Goal: Check status

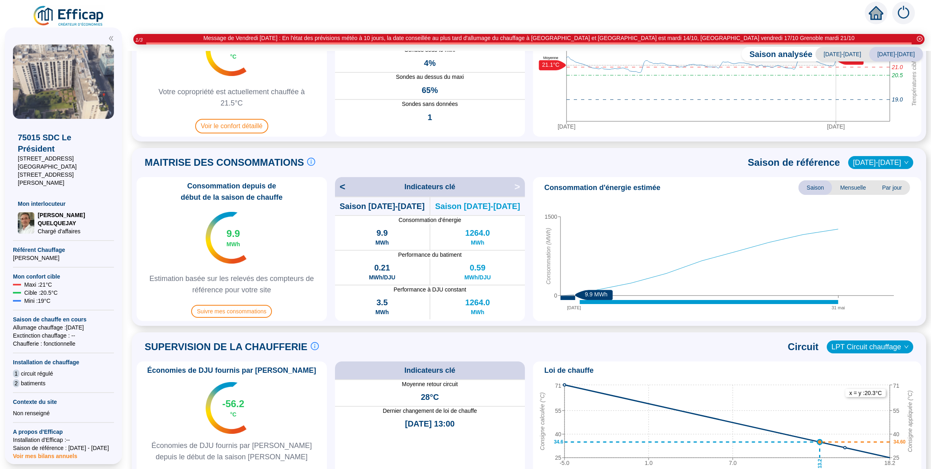
scroll to position [102, 0]
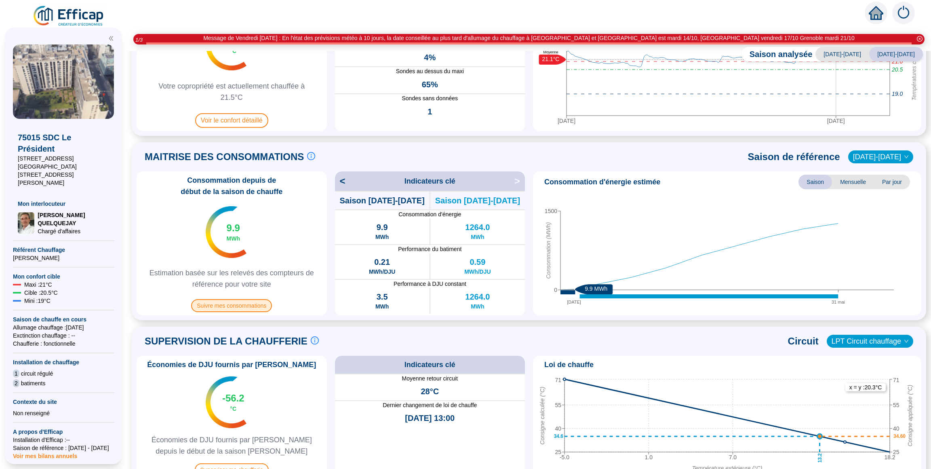
click at [243, 305] on span "Suivre mes consommations" at bounding box center [231, 305] width 81 height 13
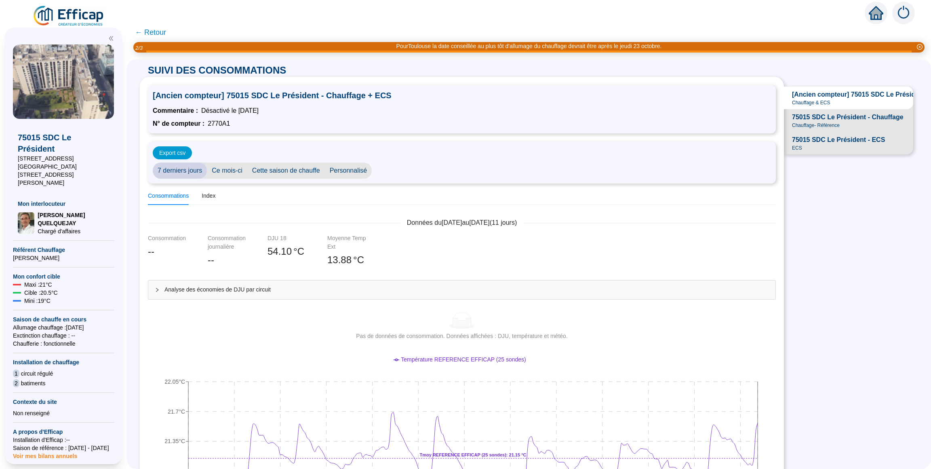
click at [840, 136] on span "75015 SDC Le Président - ECS" at bounding box center [838, 140] width 93 height 10
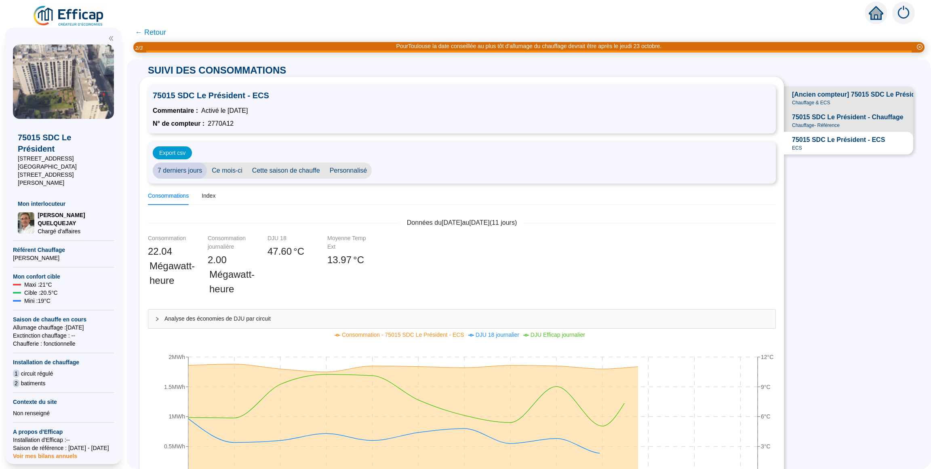
click at [840, 116] on span "75015 SDC Le Président - Chauffage" at bounding box center [848, 117] width 112 height 10
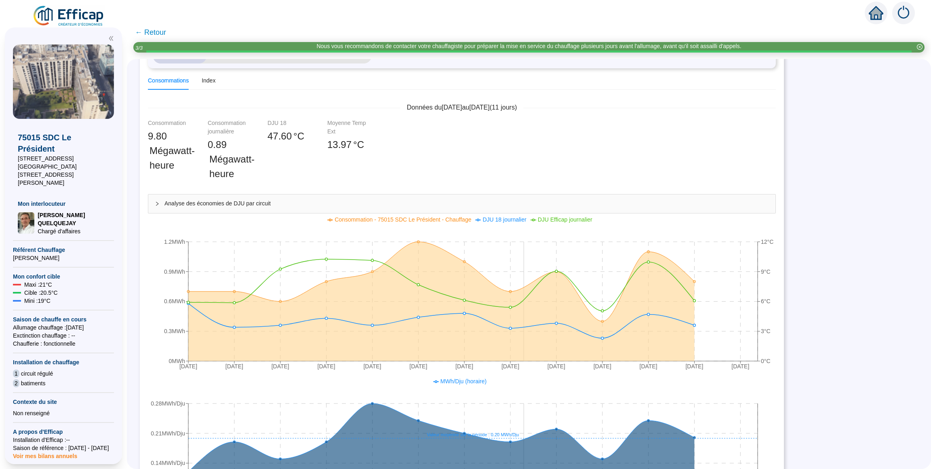
scroll to position [26, 0]
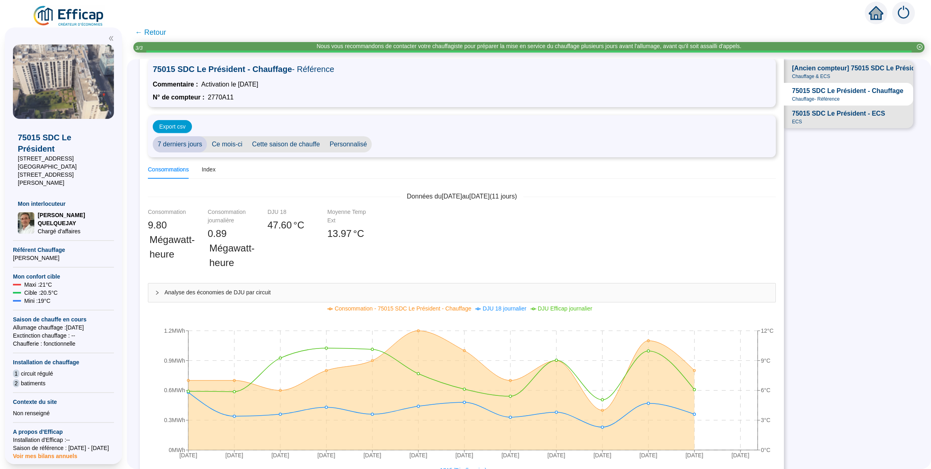
click at [277, 141] on span "Cette saison de chauffe" at bounding box center [286, 144] width 78 height 16
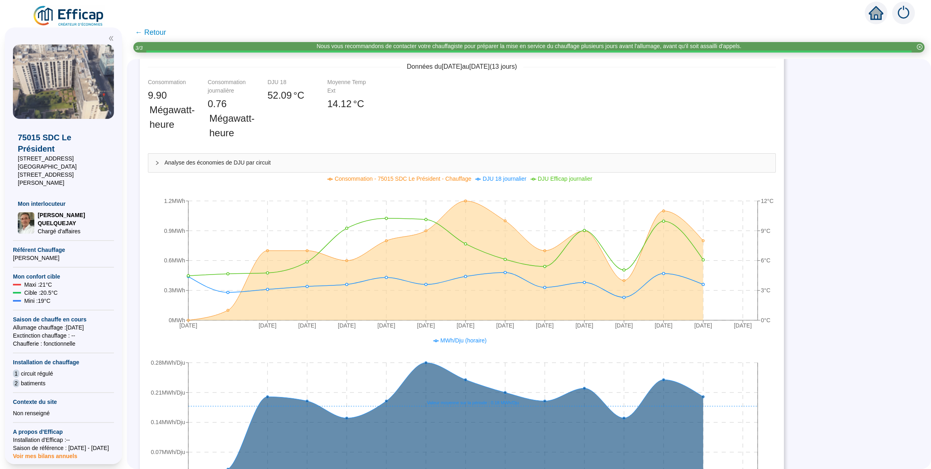
scroll to position [102, 0]
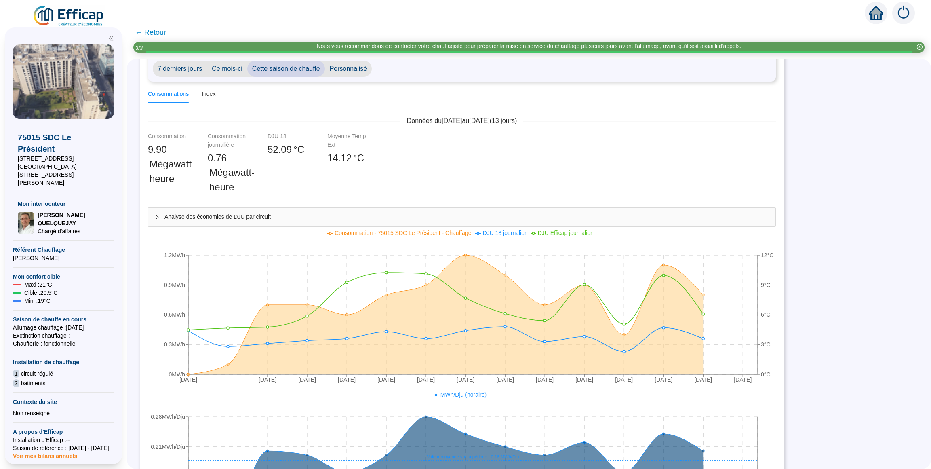
click at [148, 30] on span "← Retour" at bounding box center [150, 32] width 31 height 11
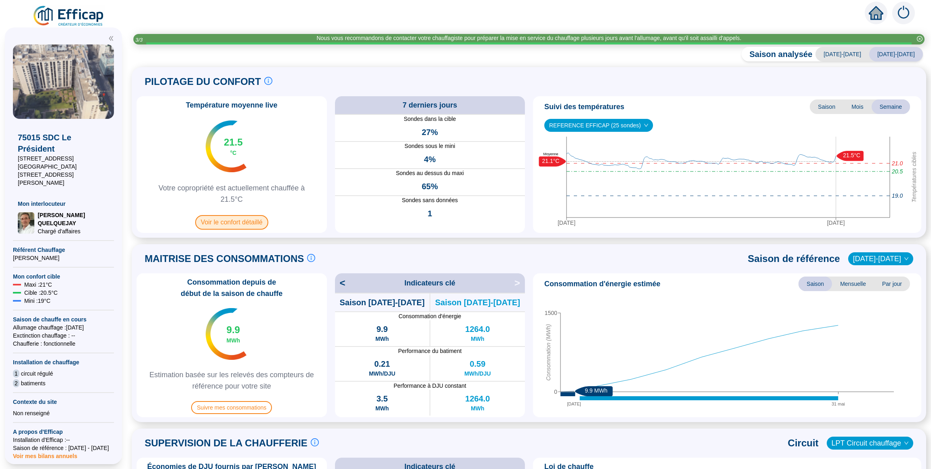
click at [239, 222] on span "Voir le confort détaillé" at bounding box center [231, 222] width 73 height 15
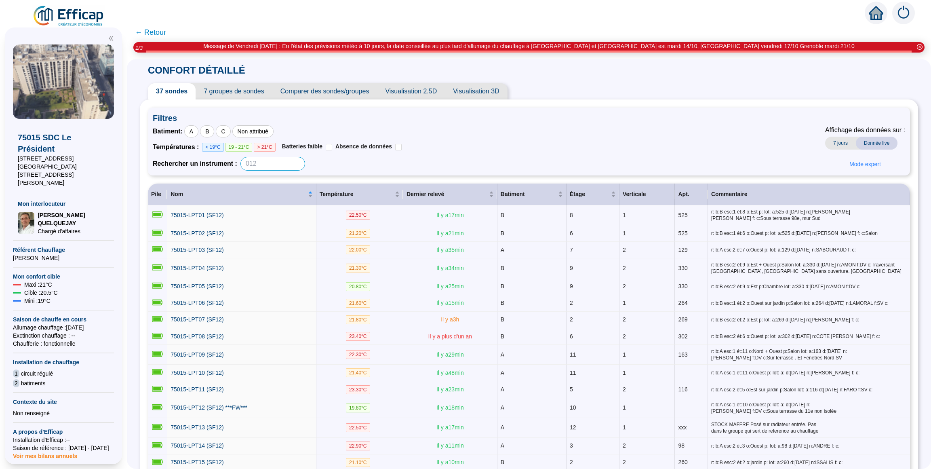
click at [264, 162] on input at bounding box center [273, 164] width 65 height 14
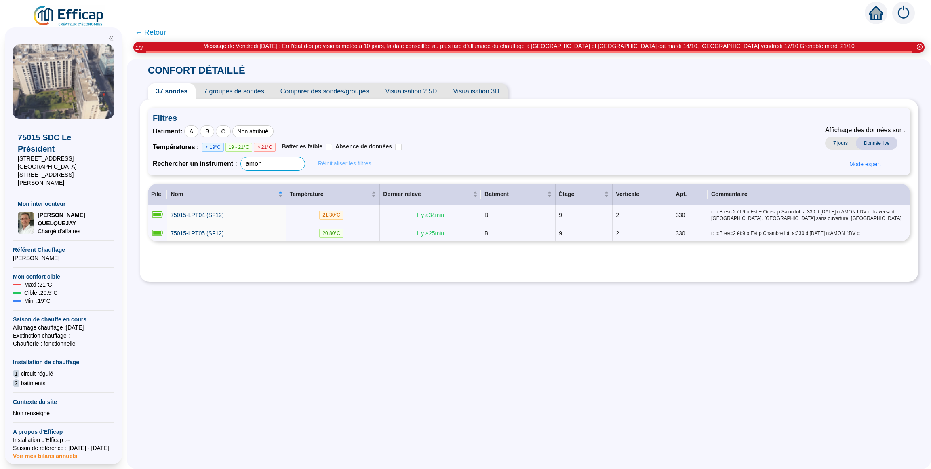
type input "amon"
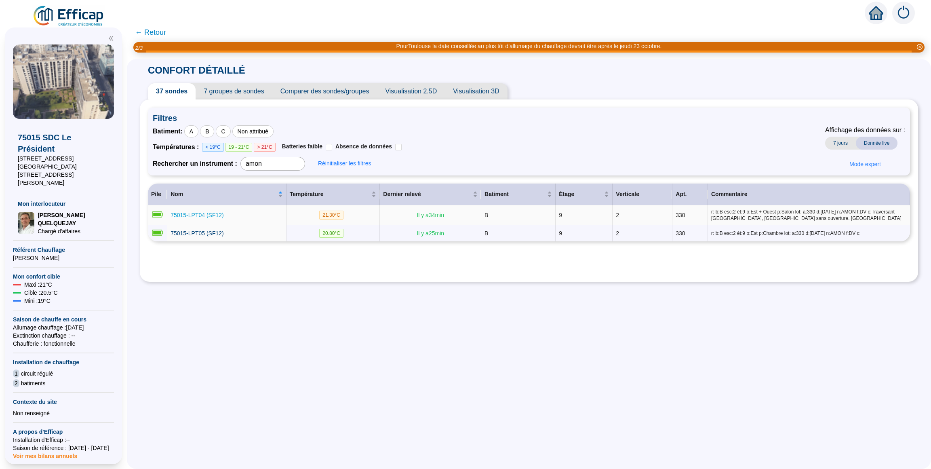
click at [196, 214] on span "75015-LPT04 (SF12)" at bounding box center [197, 215] width 53 height 6
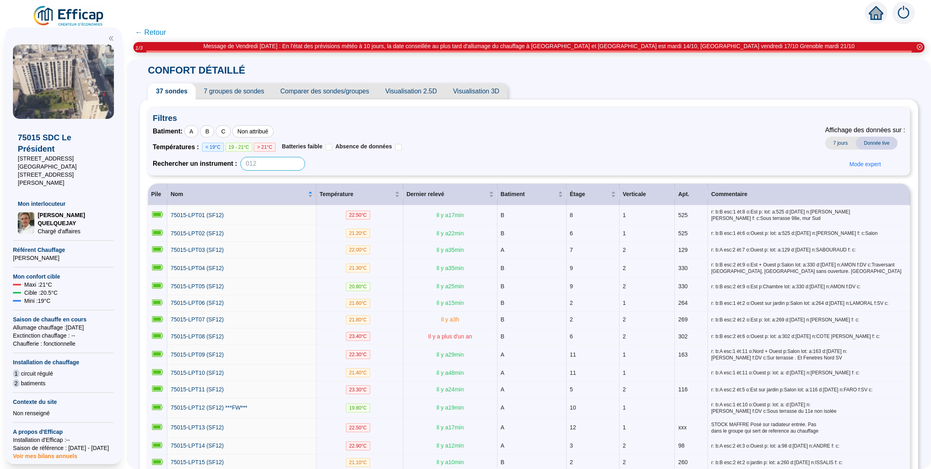
click at [278, 165] on input at bounding box center [273, 164] width 65 height 14
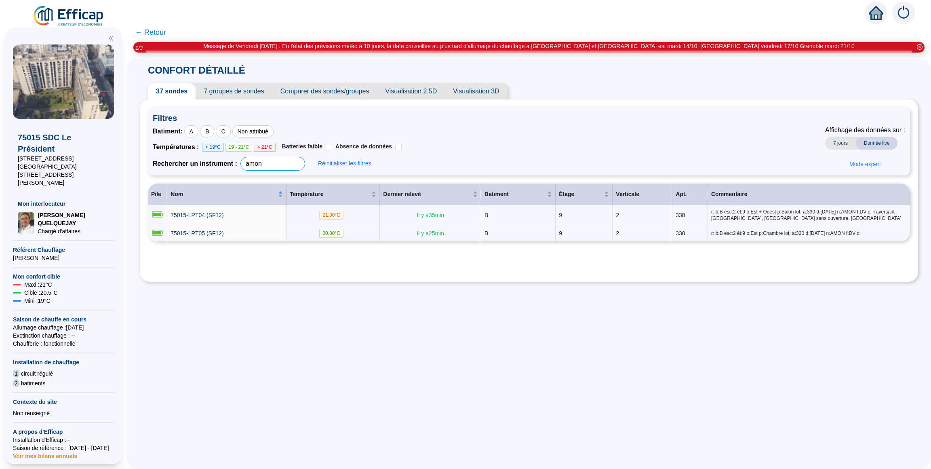
type input "amon"
